Goal: Information Seeking & Learning: Learn about a topic

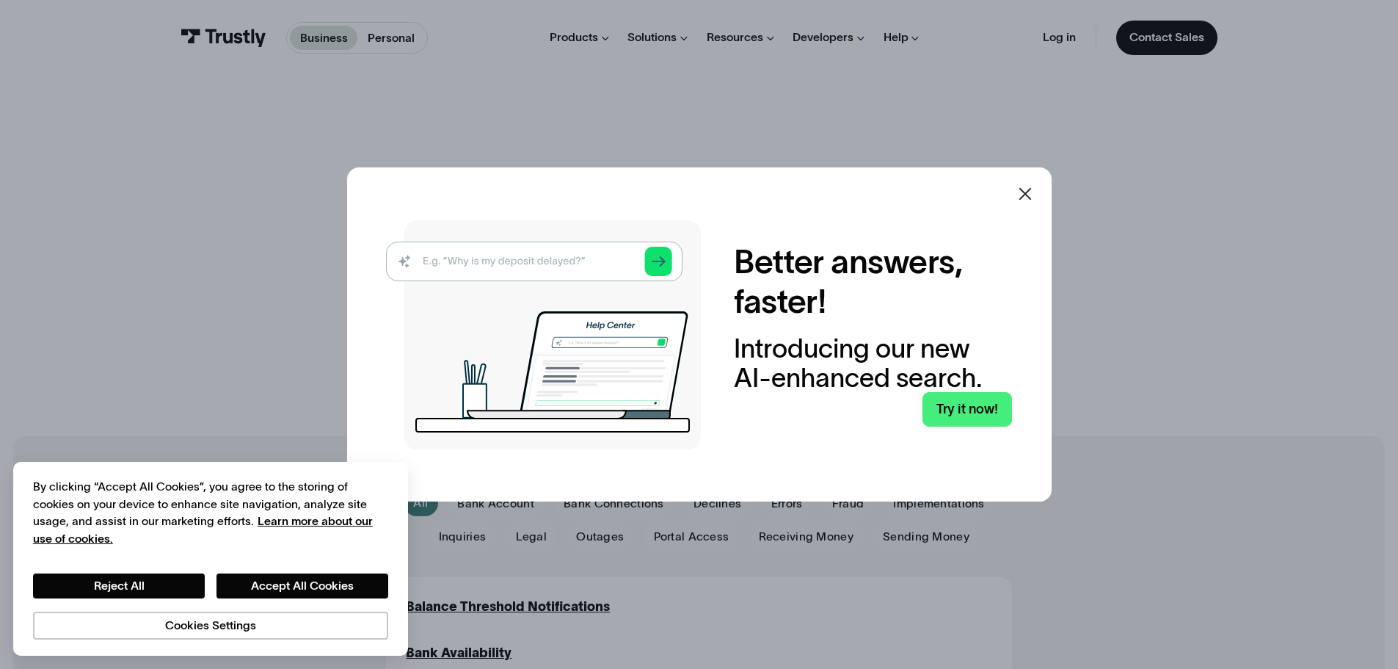
click at [1031, 191] on icon at bounding box center [1025, 193] width 12 height 12
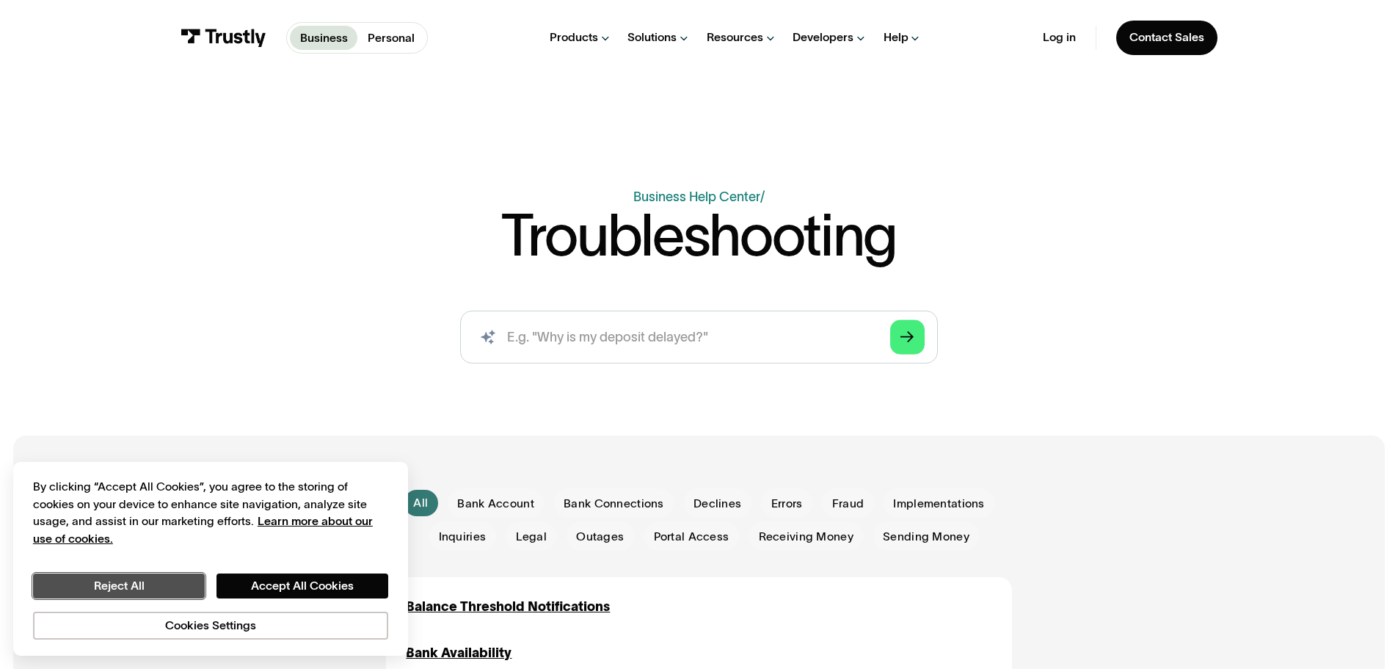
click at [134, 581] on button "Reject All" at bounding box center [119, 585] width 172 height 25
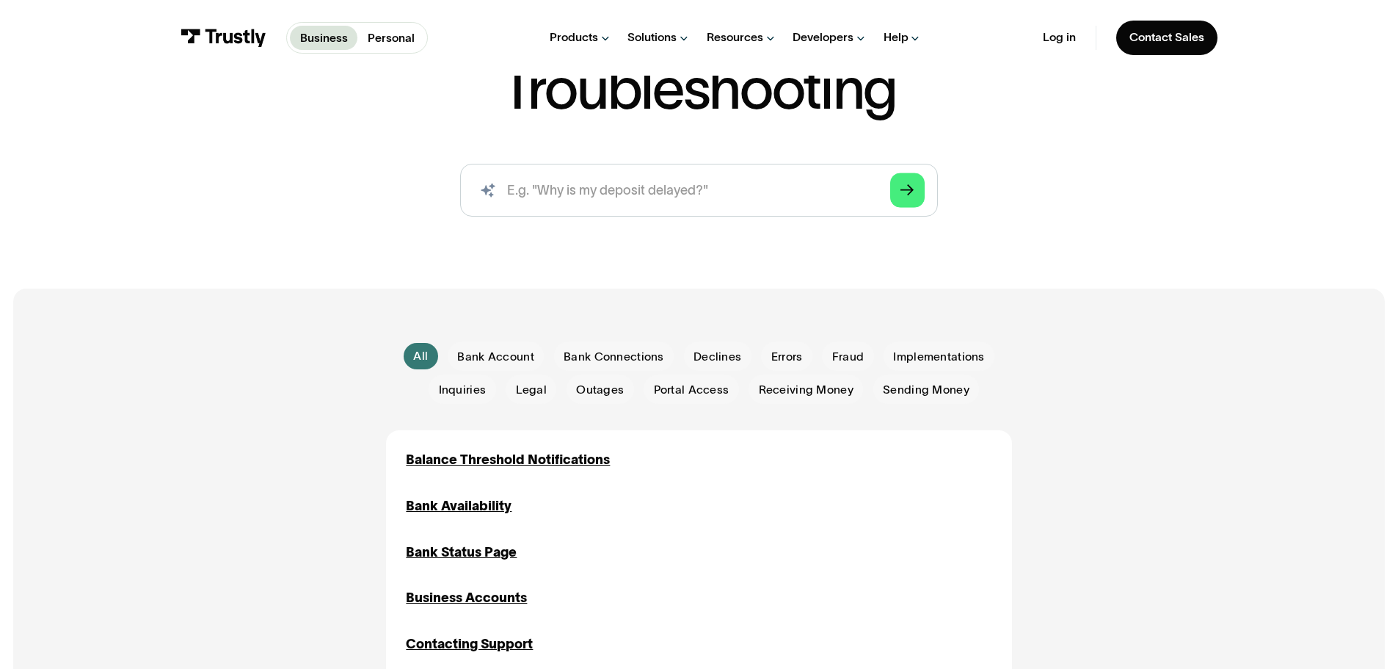
scroll to position [220, 0]
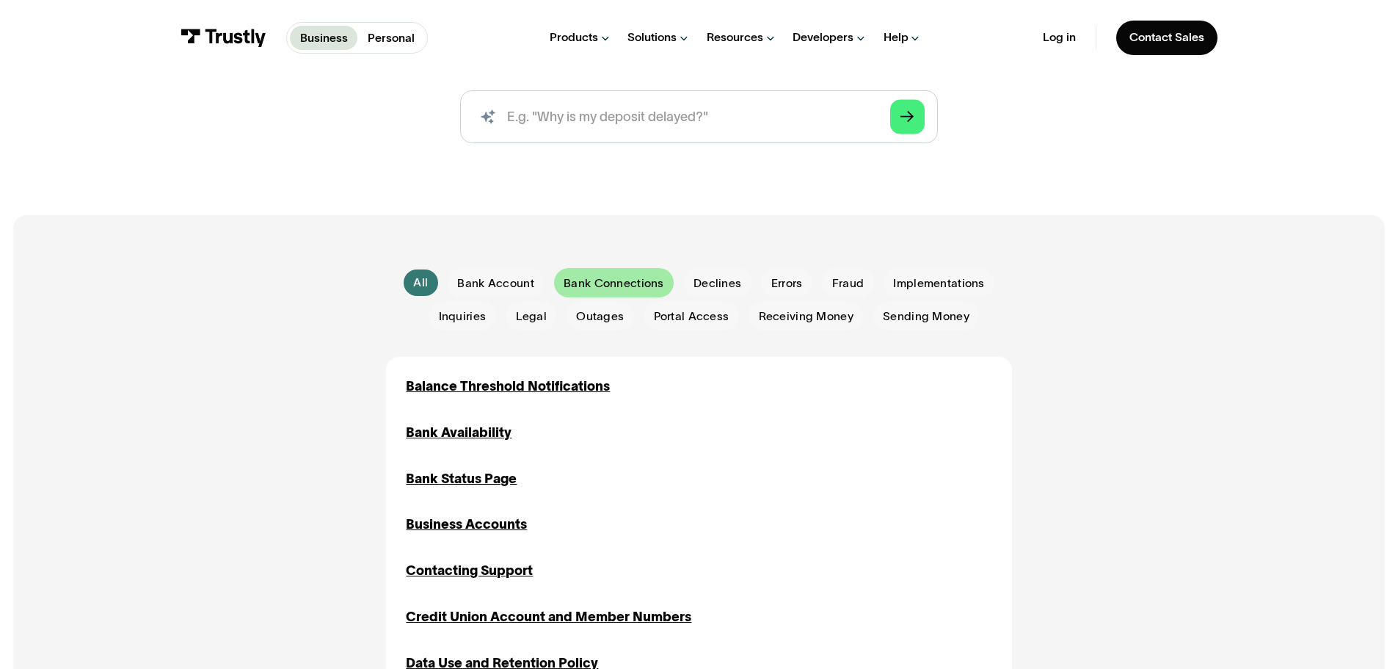
click at [669, 285] on div "Email Form" at bounding box center [614, 282] width 120 height 29
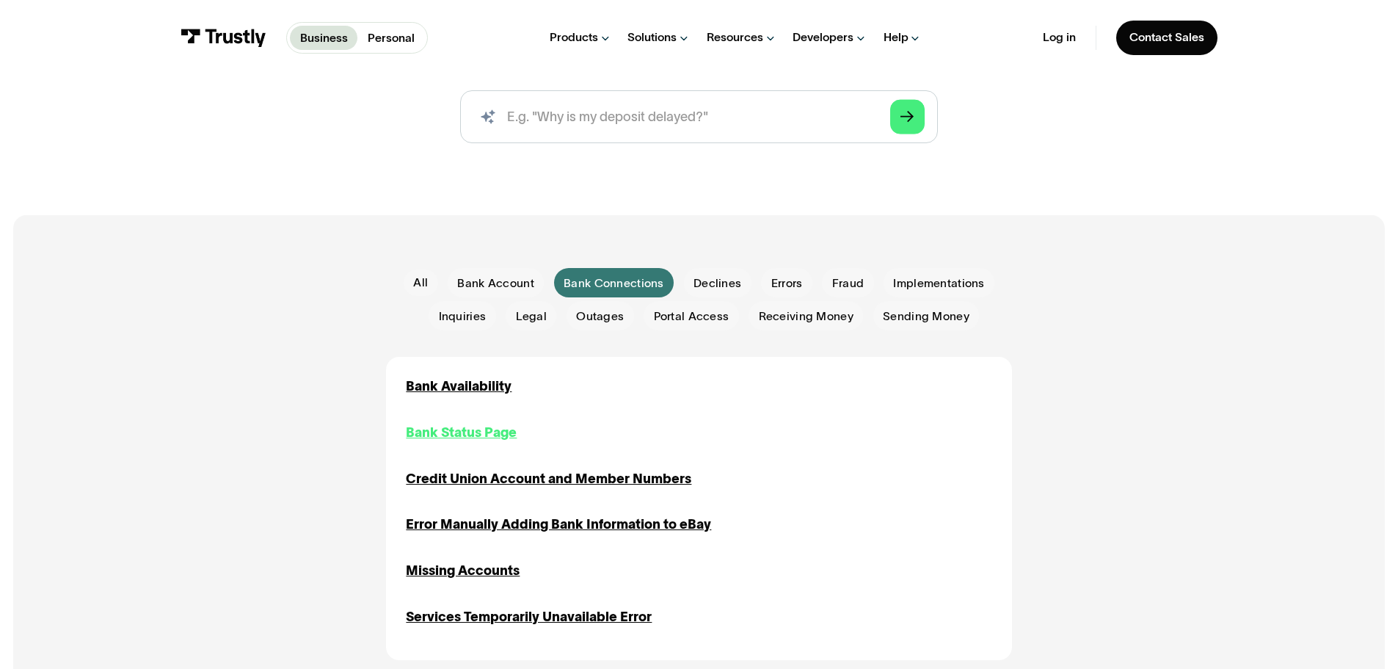
click at [480, 428] on div "Bank Status Page" at bounding box center [461, 433] width 111 height 20
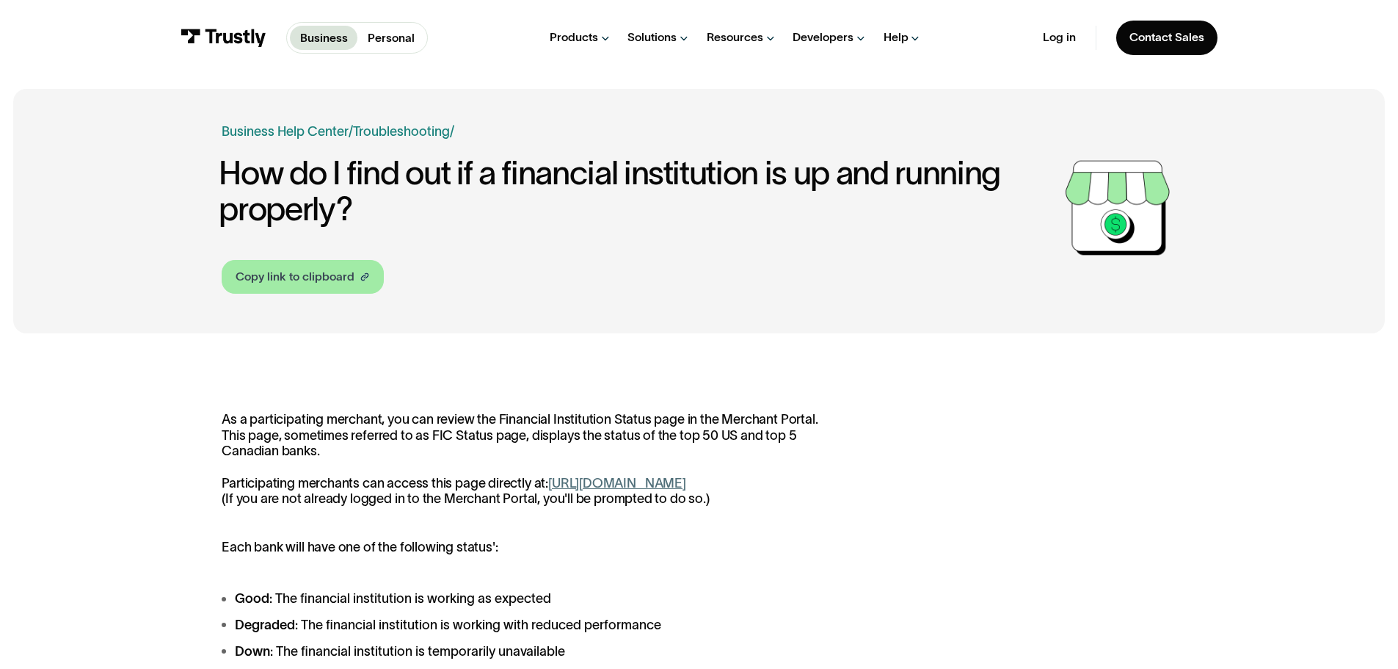
click at [351, 279] on div "Copy link to clipboard" at bounding box center [295, 277] width 119 height 18
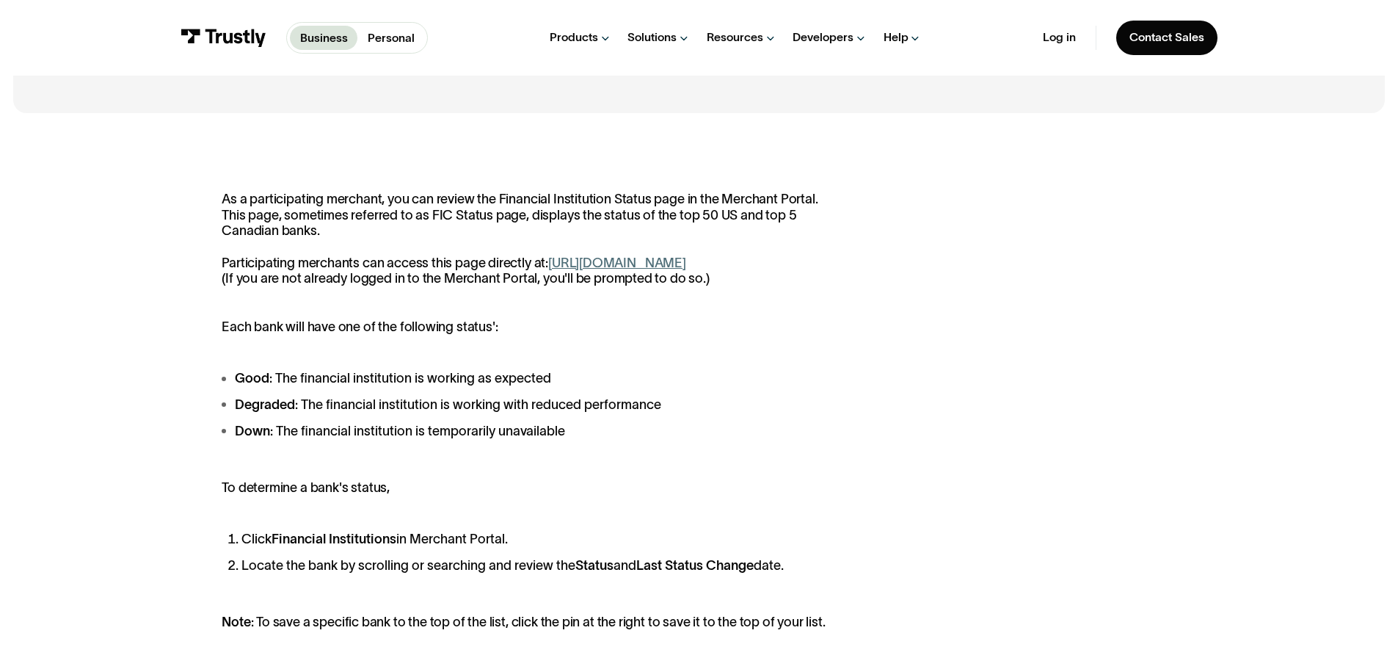
scroll to position [294, 0]
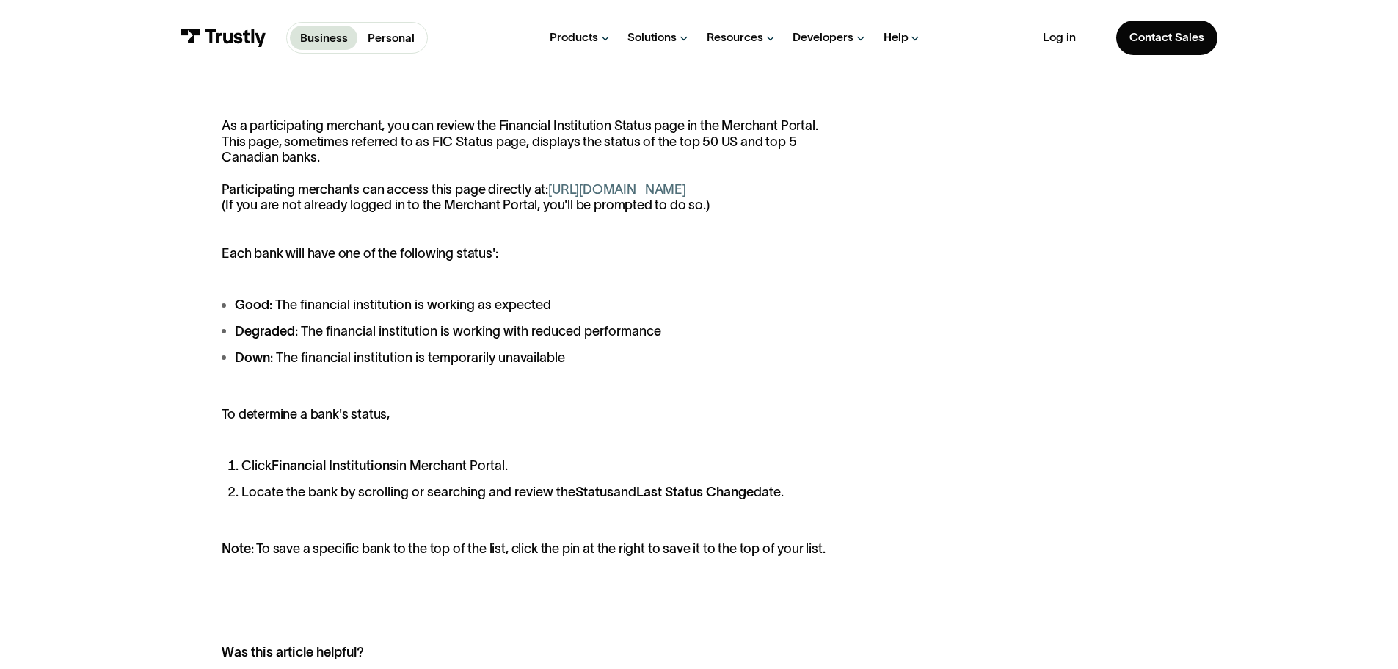
click at [625, 186] on link "https://paywithmybank.com/merchant-portal/fi_status" at bounding box center [617, 189] width 138 height 15
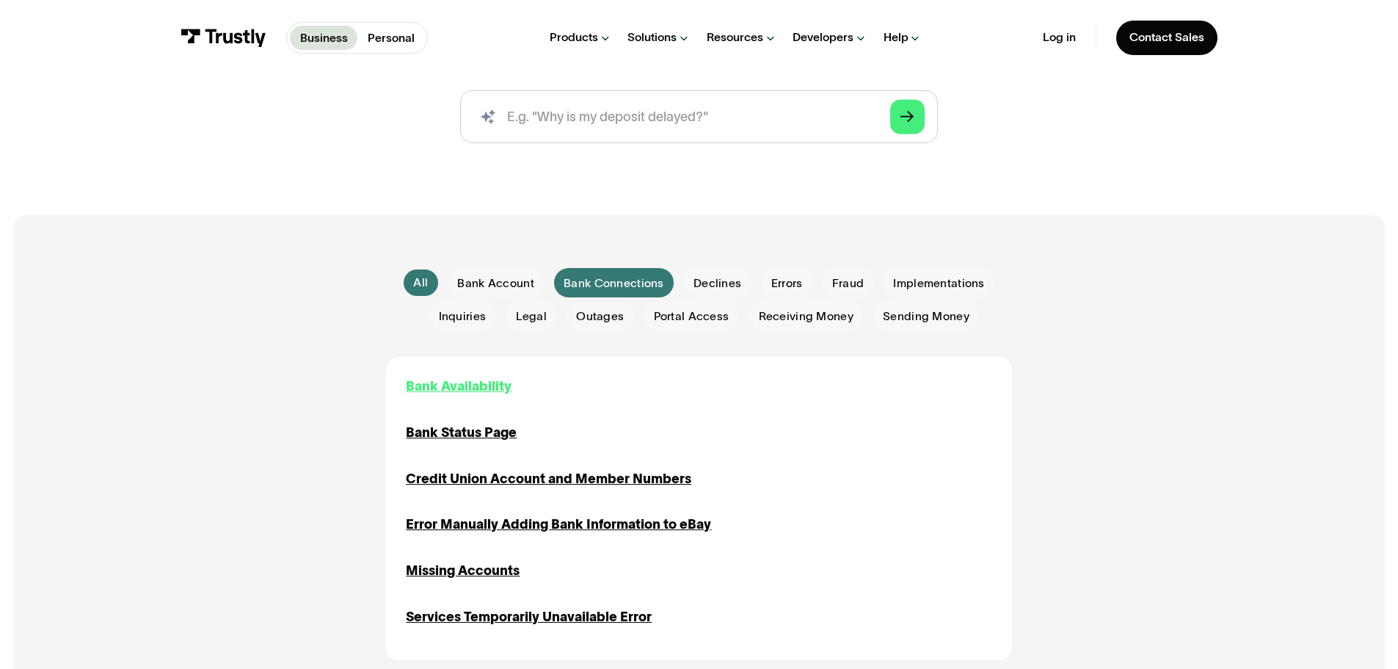
click at [463, 387] on div "Bank Availability" at bounding box center [459, 386] width 106 height 20
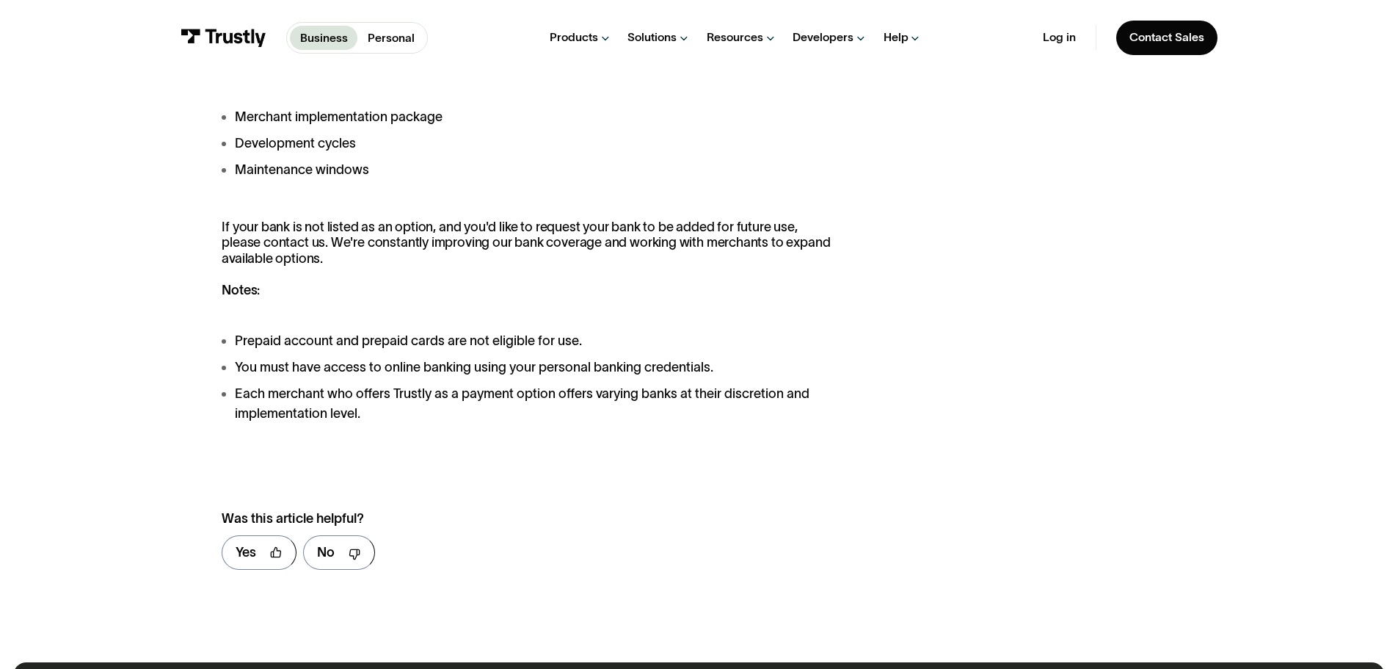
scroll to position [1541, 0]
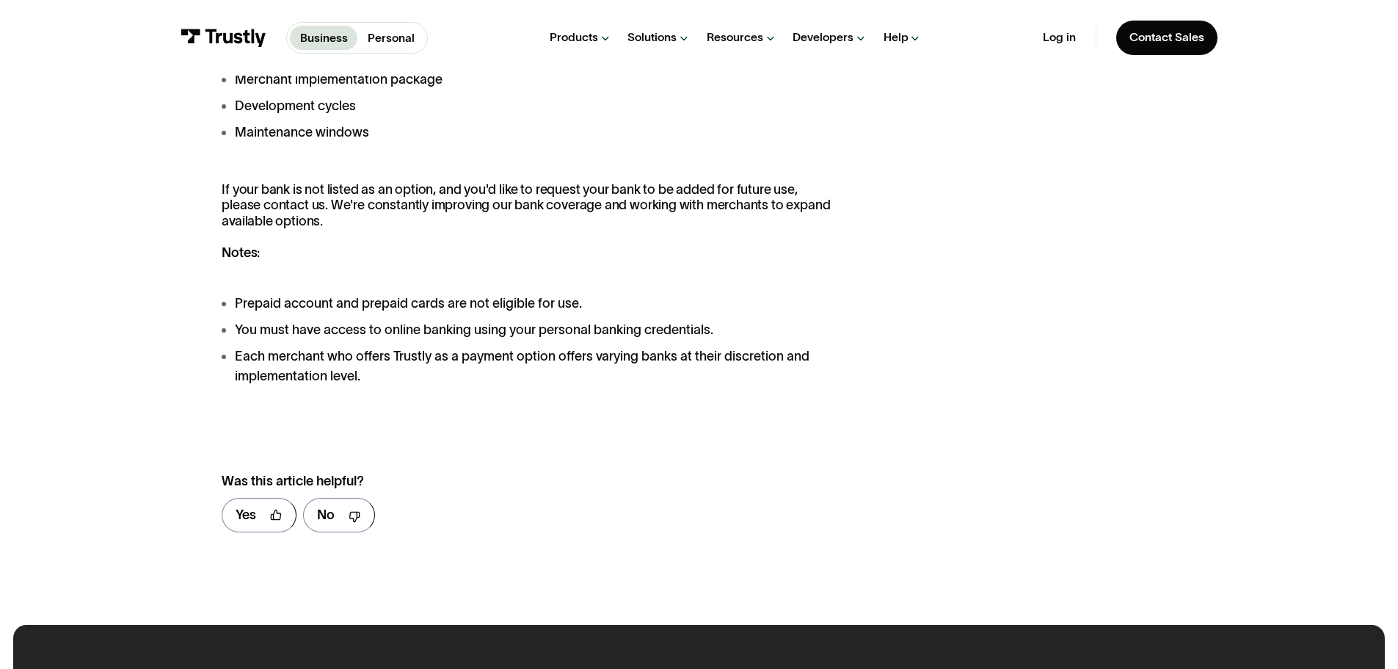
drag, startPoint x: 574, startPoint y: 313, endPoint x: 572, endPoint y: 226, distance: 87.4
drag, startPoint x: 572, startPoint y: 226, endPoint x: 558, endPoint y: 147, distance: 80.5
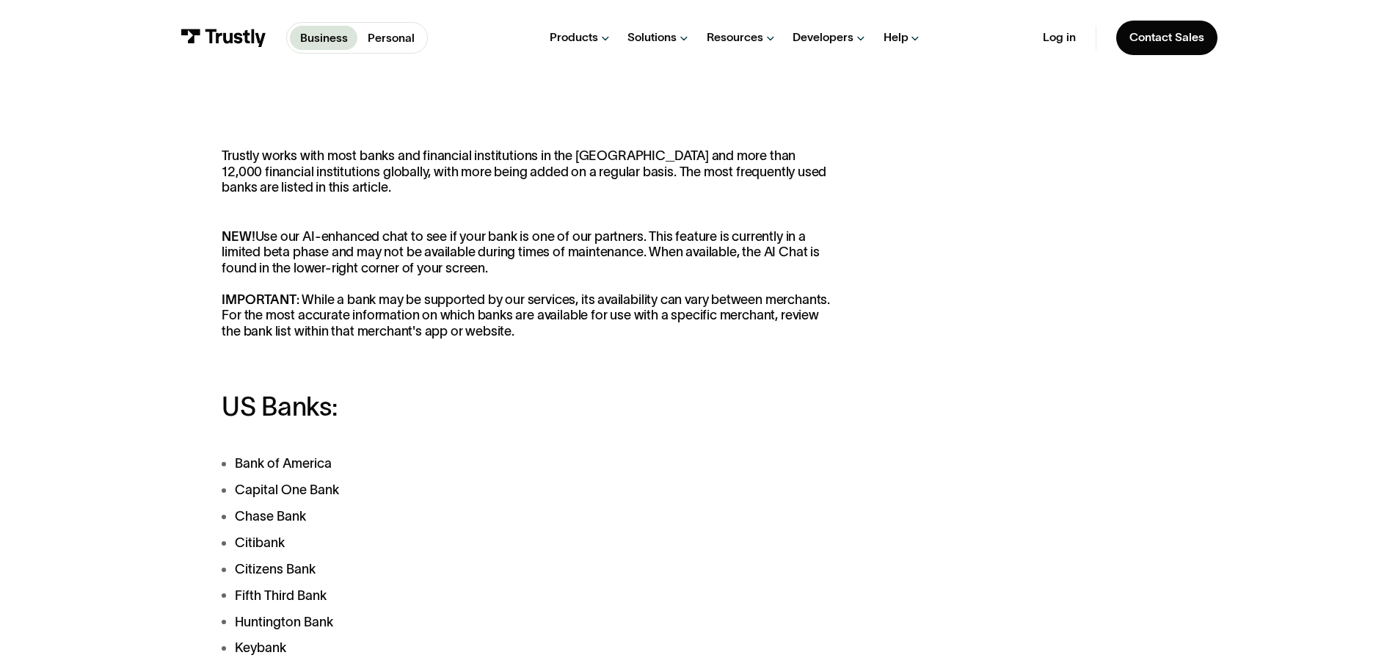
scroll to position [0, 0]
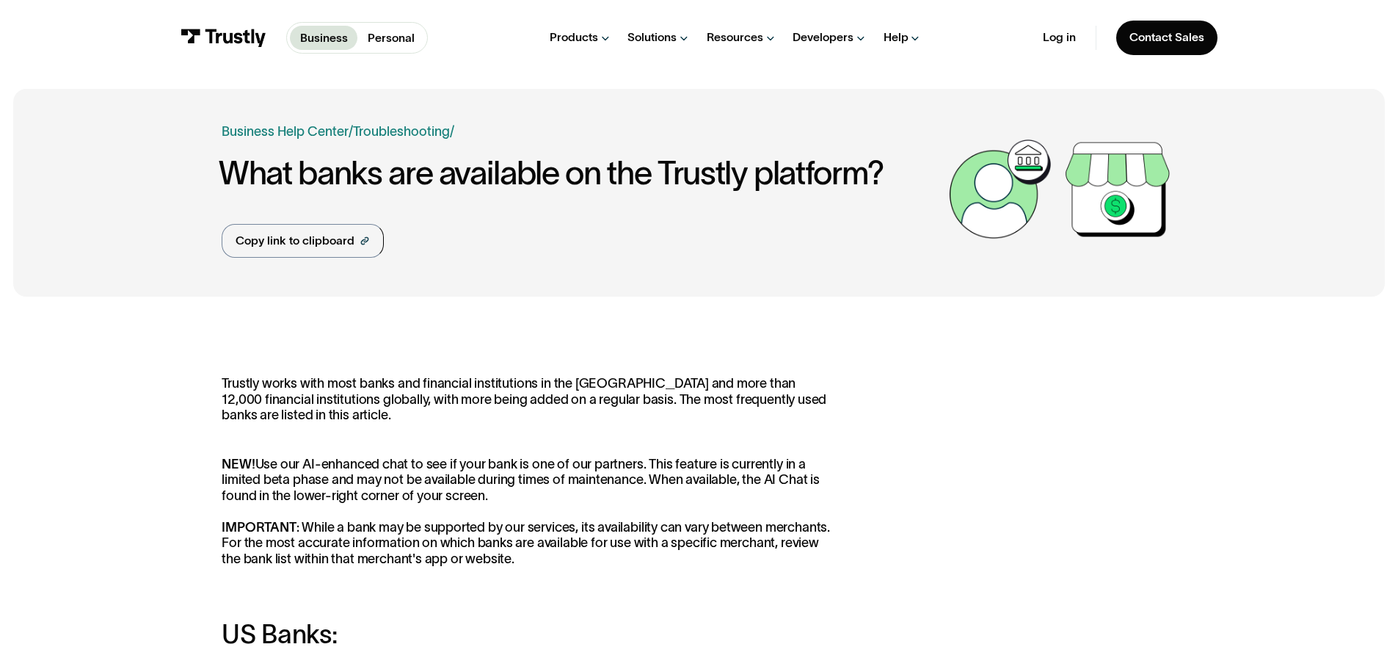
drag, startPoint x: 558, startPoint y: 147, endPoint x: 545, endPoint y: 51, distance: 96.9
click at [368, 37] on p "Personal" at bounding box center [391, 38] width 47 height 18
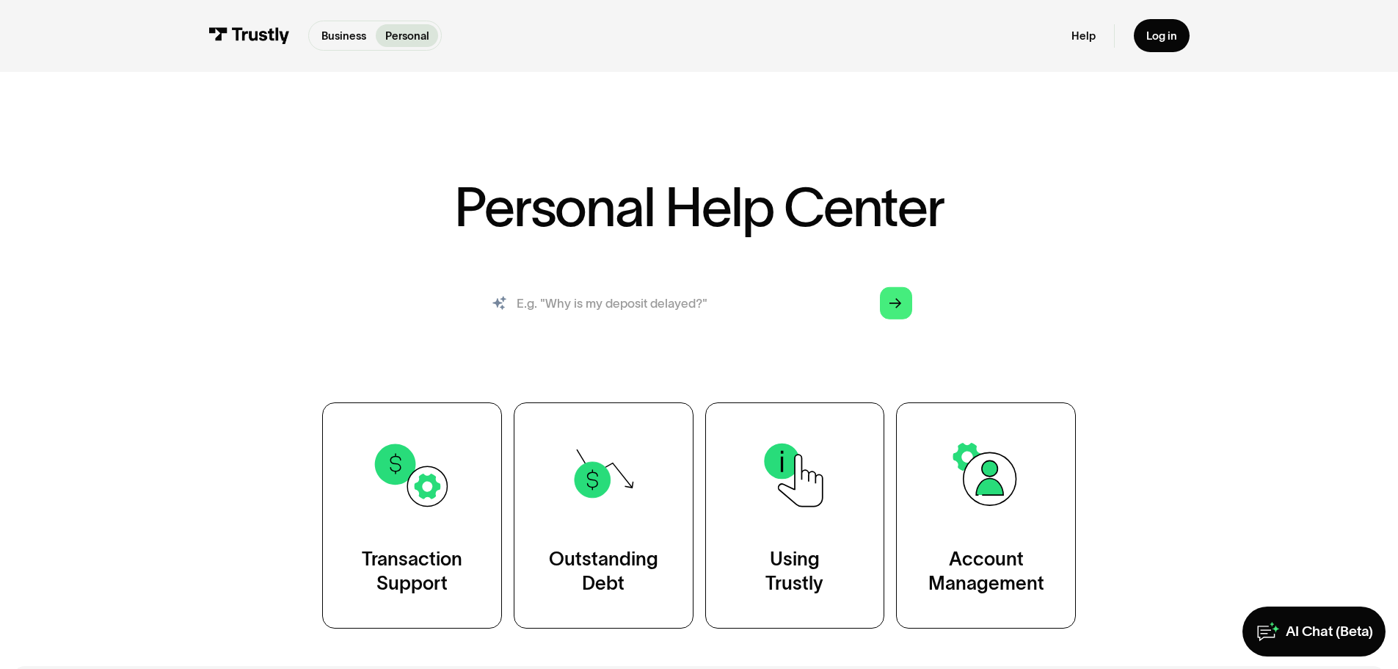
click at [646, 308] on input "search" at bounding box center [698, 303] width 451 height 50
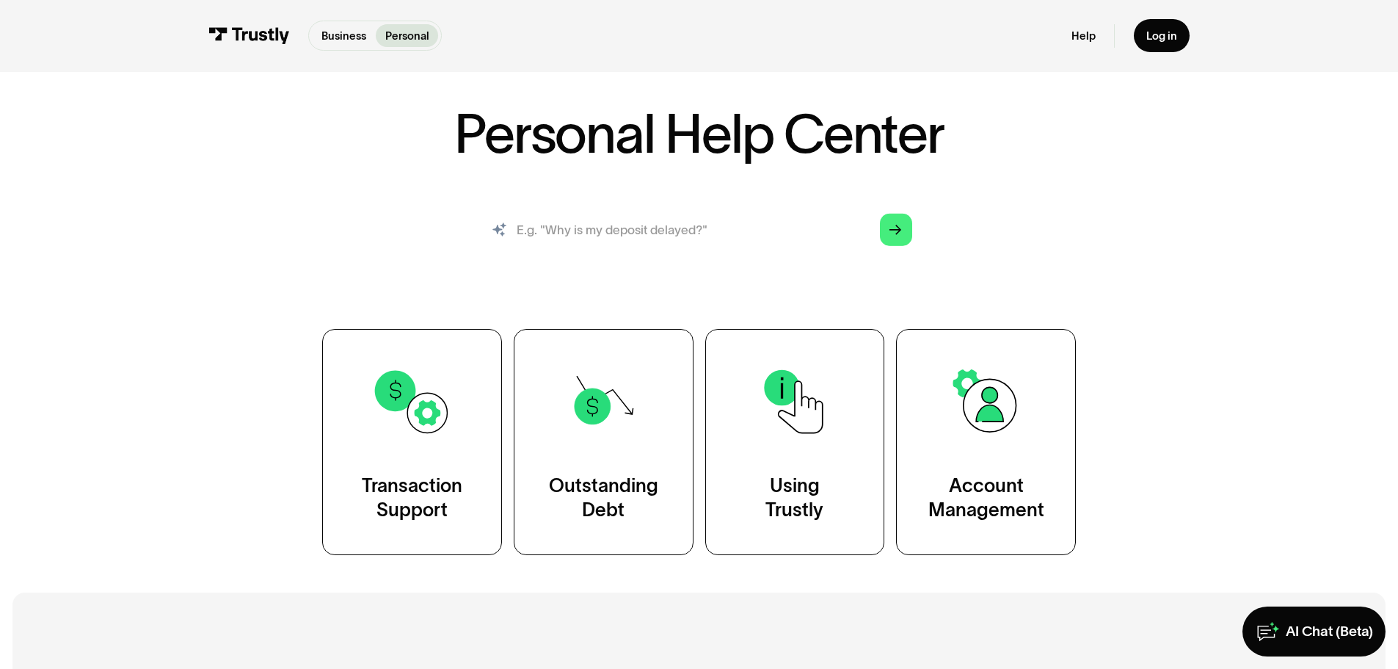
scroll to position [147, 0]
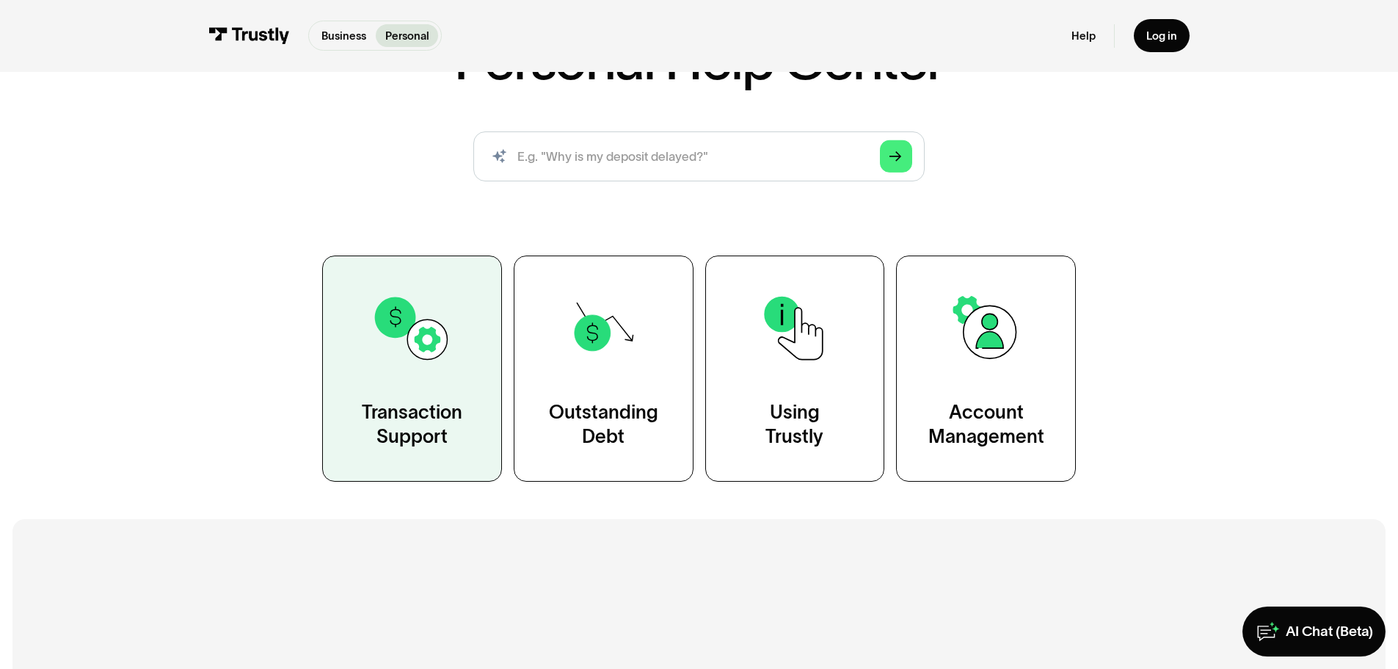
click at [462, 332] on link "Transaction Support" at bounding box center [412, 367] width 180 height 225
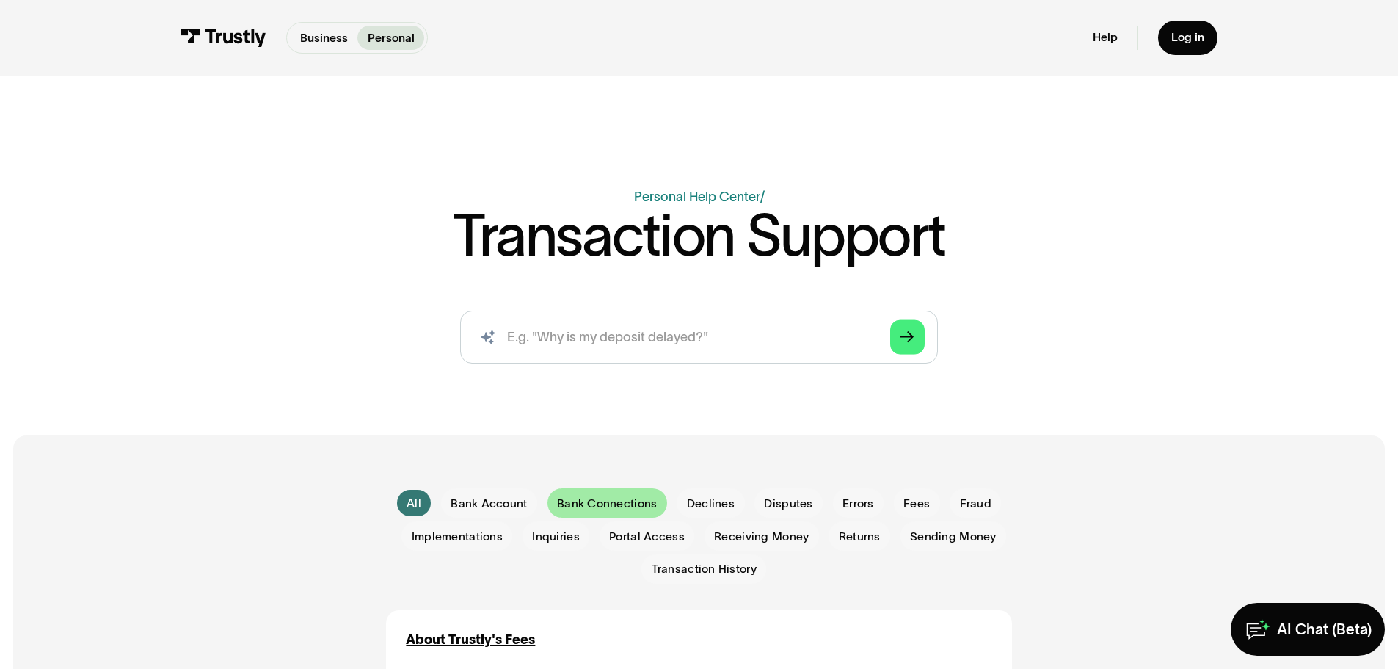
click at [621, 500] on span "Bank Connections" at bounding box center [607, 503] width 100 height 16
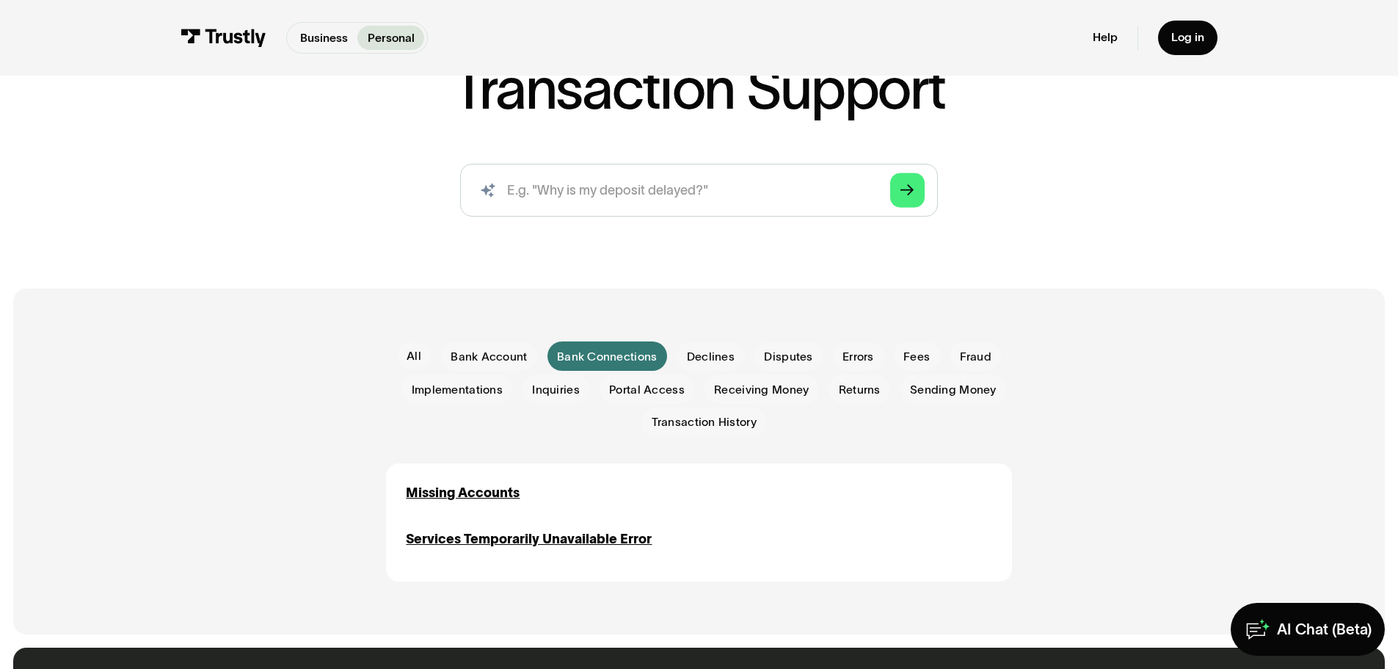
scroll to position [220, 0]
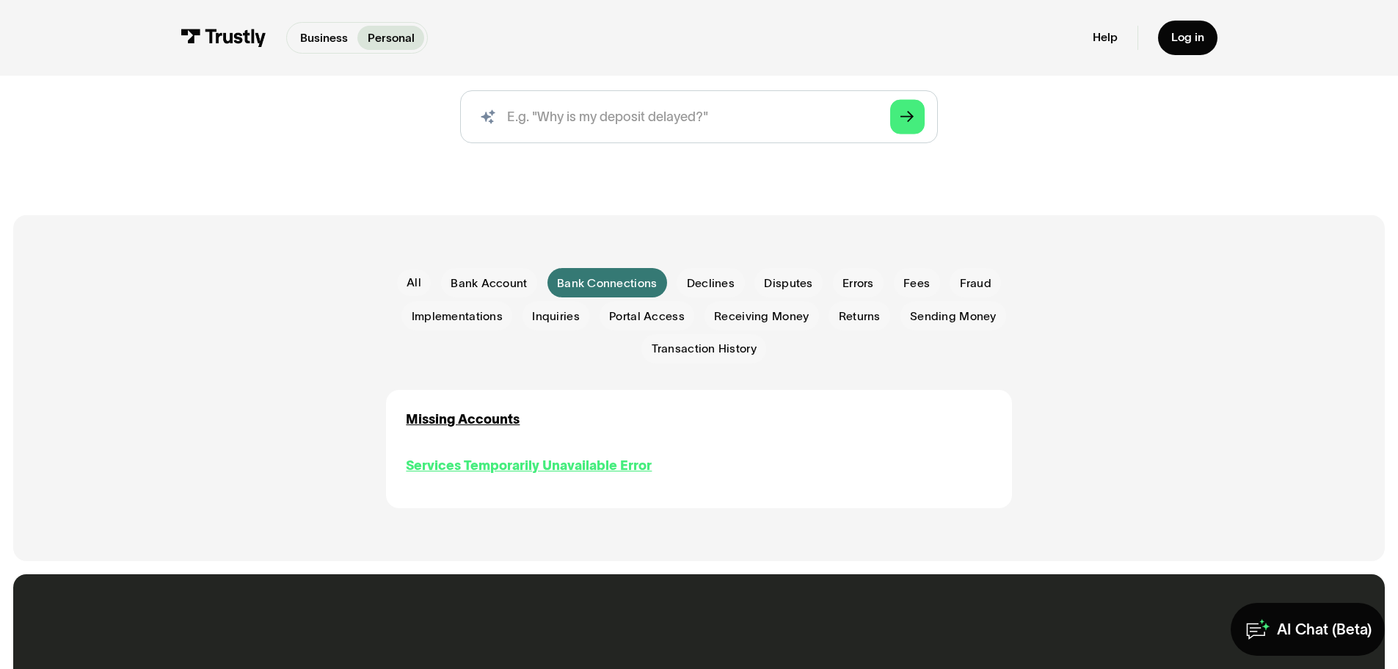
click at [510, 462] on div "Services Temporarily Unavailable Error" at bounding box center [529, 466] width 246 height 20
